Goal: Information Seeking & Learning: Learn about a topic

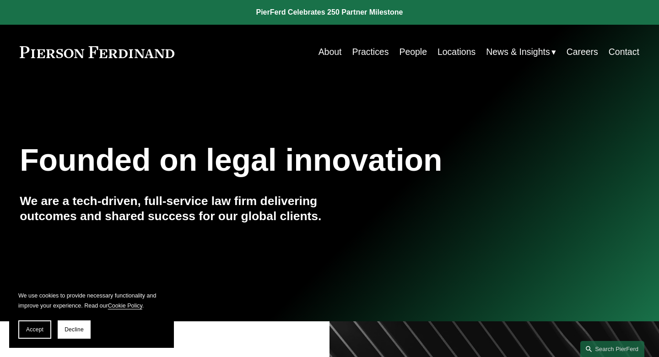
click at [416, 53] on link "People" at bounding box center [413, 52] width 28 height 18
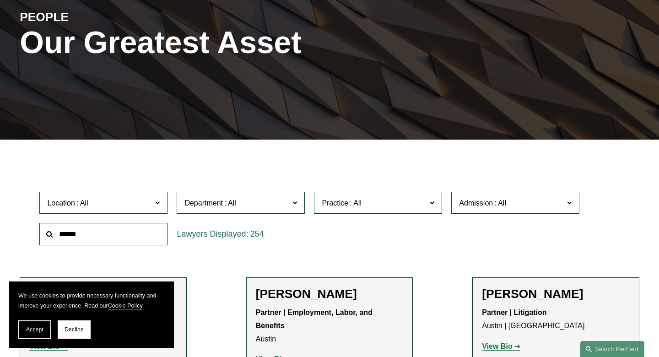
scroll to position [121, 0]
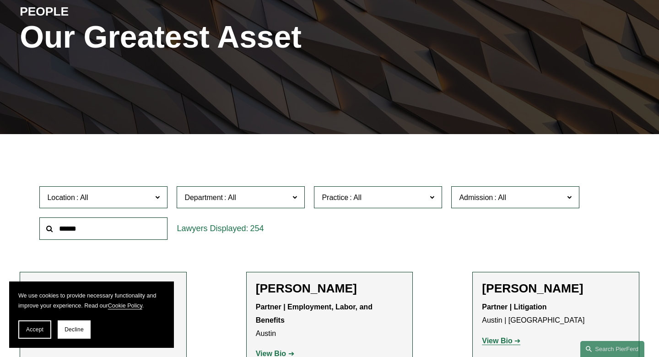
click at [113, 227] on input "text" at bounding box center [103, 228] width 128 height 22
type input "**********"
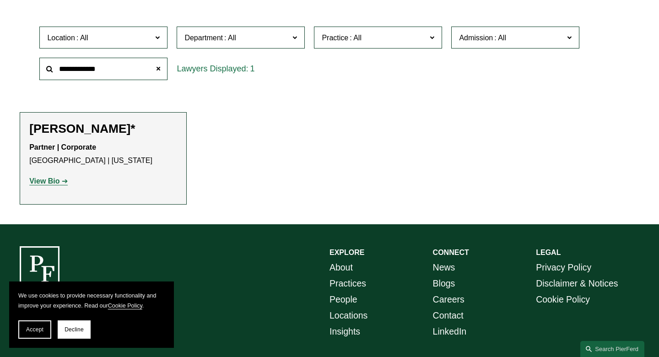
scroll to position [281, 0]
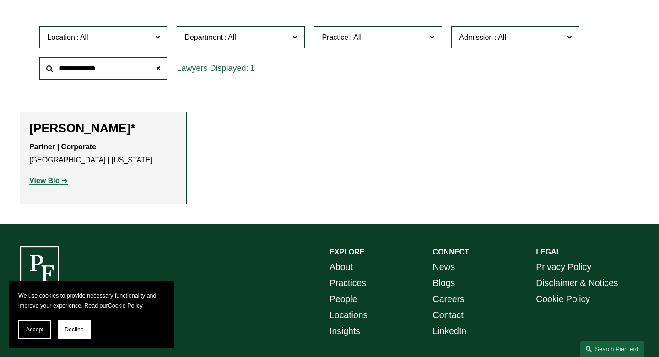
click at [55, 179] on strong "View Bio" at bounding box center [44, 181] width 30 height 8
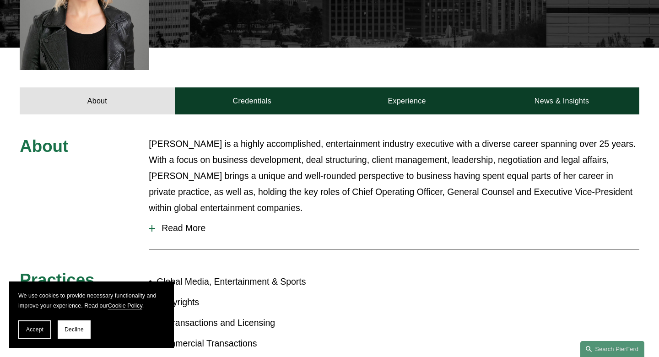
scroll to position [328, 0]
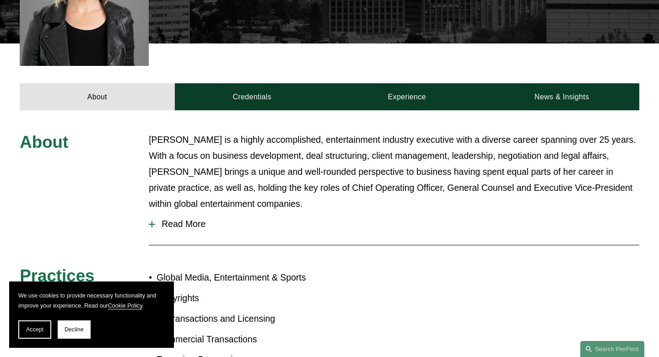
click at [152, 221] on div at bounding box center [151, 224] width 1 height 6
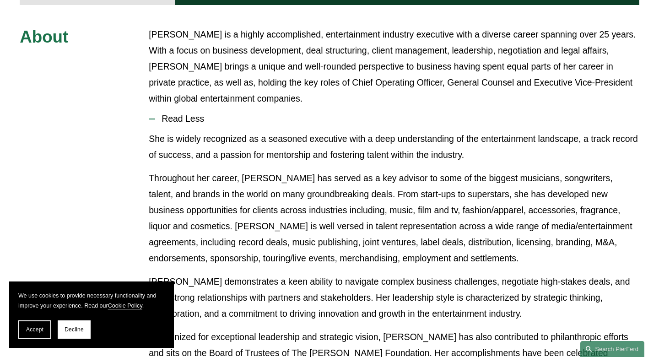
scroll to position [426, 0]
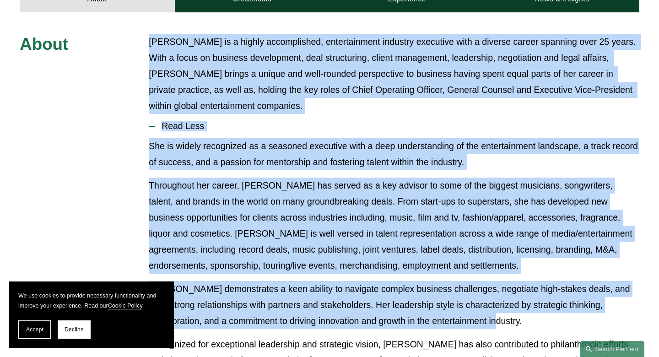
drag, startPoint x: 149, startPoint y: 23, endPoint x: 500, endPoint y: 301, distance: 448.0
click at [500, 301] on div "About Alison Finley is a highly accomplished, entertainment industry executive …" at bounding box center [329, 279] width 659 height 491
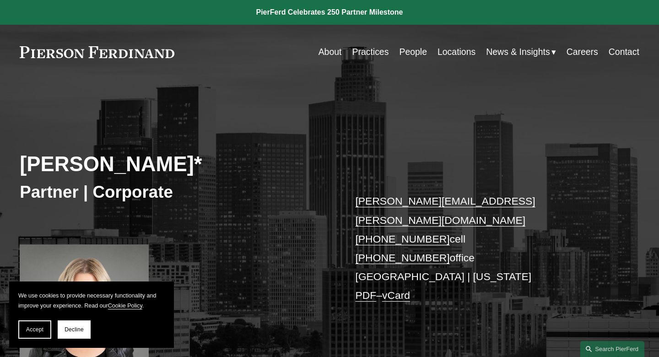
scroll to position [0, 0]
click at [330, 52] on link "About" at bounding box center [329, 52] width 23 height 18
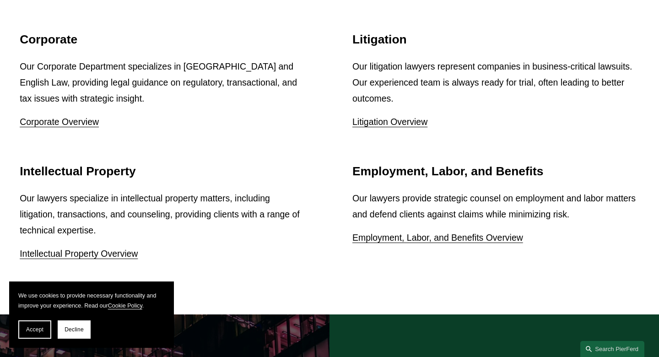
scroll to position [1168, 0]
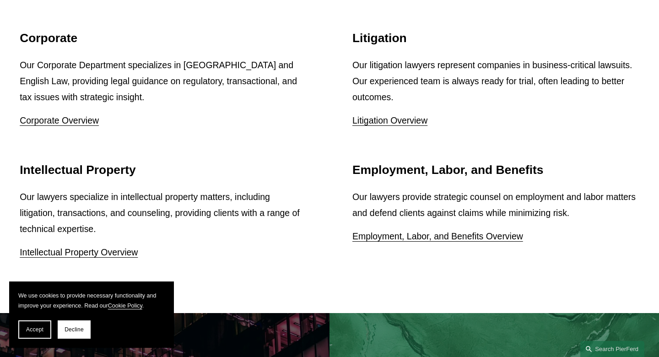
click at [37, 115] on link "Corporate Overview" at bounding box center [59, 120] width 79 height 10
